Goal: Transaction & Acquisition: Purchase product/service

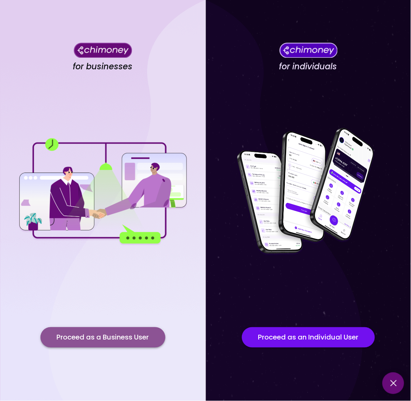
click at [133, 337] on button "Proceed as a Business User" at bounding box center [102, 337] width 125 height 20
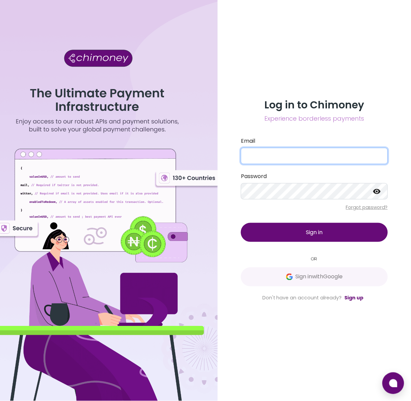
type input "[EMAIL_ADDRESS][DOMAIN_NAME]"
click at [297, 150] on input "[EMAIL_ADDRESS][DOMAIN_NAME]" at bounding box center [314, 156] width 147 height 16
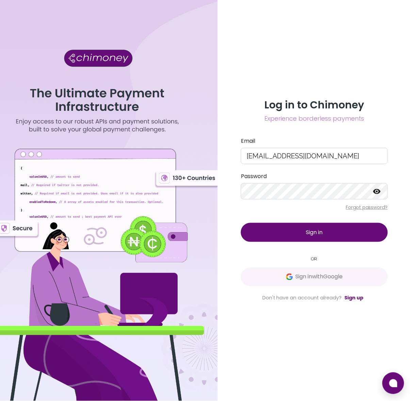
click at [258, 230] on button "Sign in" at bounding box center [314, 232] width 147 height 19
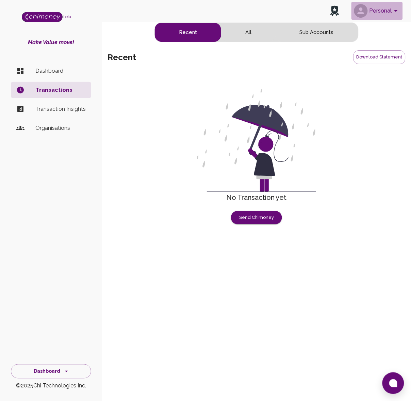
click at [385, 10] on button "Personal" at bounding box center [376, 11] width 51 height 18
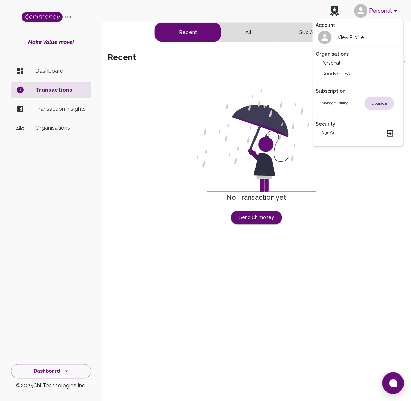
click at [339, 71] on li "Goodwall SA" at bounding box center [358, 73] width 84 height 11
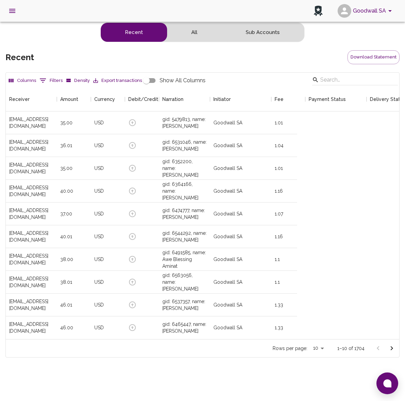
scroll to position [252, 285]
click at [341, 81] on input "Search" at bounding box center [353, 79] width 67 height 11
paste input "[EMAIL_ADDRESS][DOMAIN_NAME]"
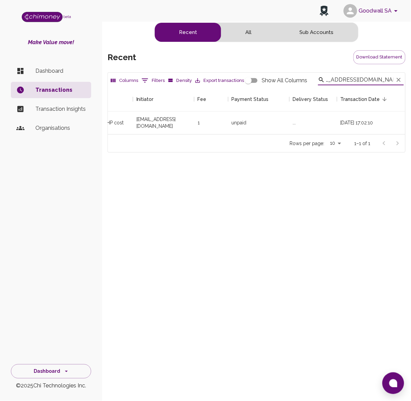
scroll to position [0, 178]
type input "[EMAIL_ADDRESS][DOMAIN_NAME]"
click at [242, 125] on div "unpaid" at bounding box center [240, 122] width 15 height 7
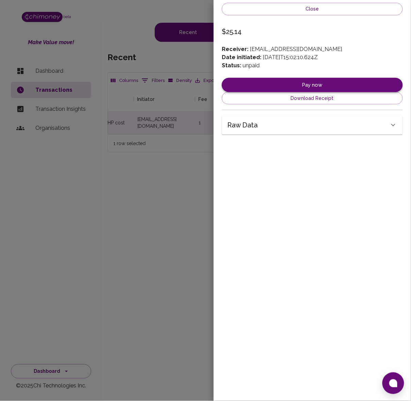
click at [342, 81] on button "Pay now" at bounding box center [312, 85] width 181 height 14
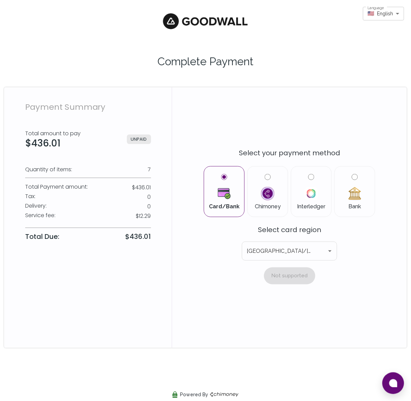
click at [264, 181] on label "Chimoney" at bounding box center [267, 191] width 29 height 35
click at [265, 180] on input "Chimoney" at bounding box center [268, 177] width 6 height 6
radio input "true"
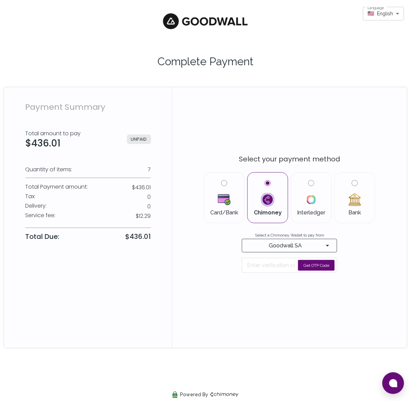
click at [315, 268] on button "Get OTP Code" at bounding box center [316, 265] width 37 height 11
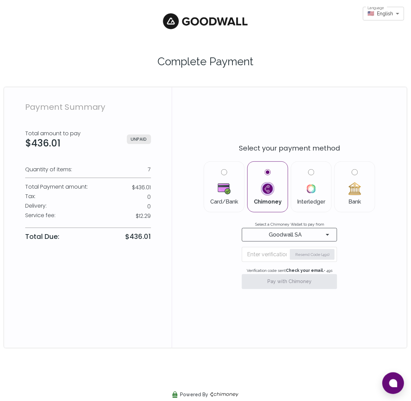
click at [257, 255] on input "Enter verification code" at bounding box center [267, 254] width 40 height 11
type input "342"
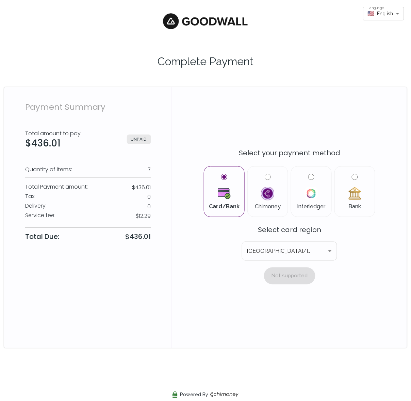
click at [278, 198] on label "Chimoney" at bounding box center [267, 191] width 29 height 35
click at [271, 180] on input "Chimoney" at bounding box center [268, 177] width 6 height 6
radio input "true"
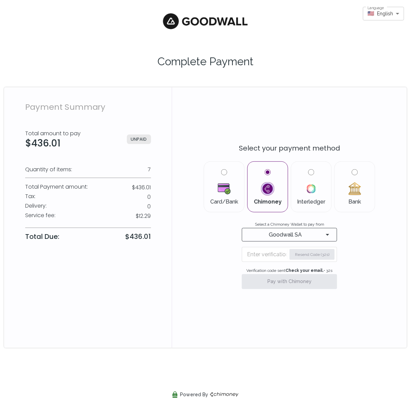
click at [270, 252] on input "Enter verification code" at bounding box center [266, 254] width 39 height 11
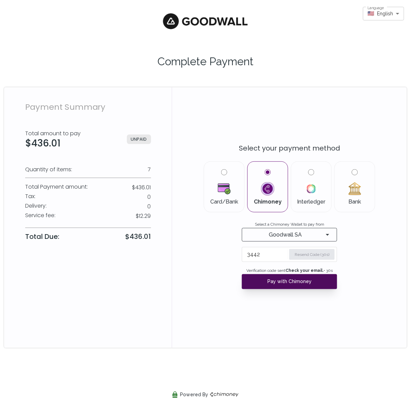
type input "3442"
click at [292, 281] on button "Pay with Chimoney" at bounding box center [289, 281] width 95 height 15
